Goal: Transaction & Acquisition: Purchase product/service

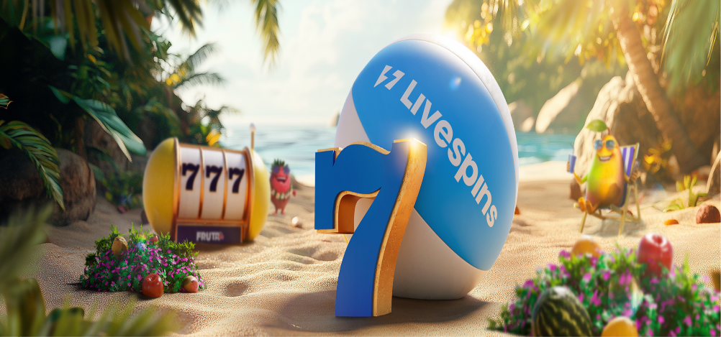
type input "**"
